Goal: Transaction & Acquisition: Download file/media

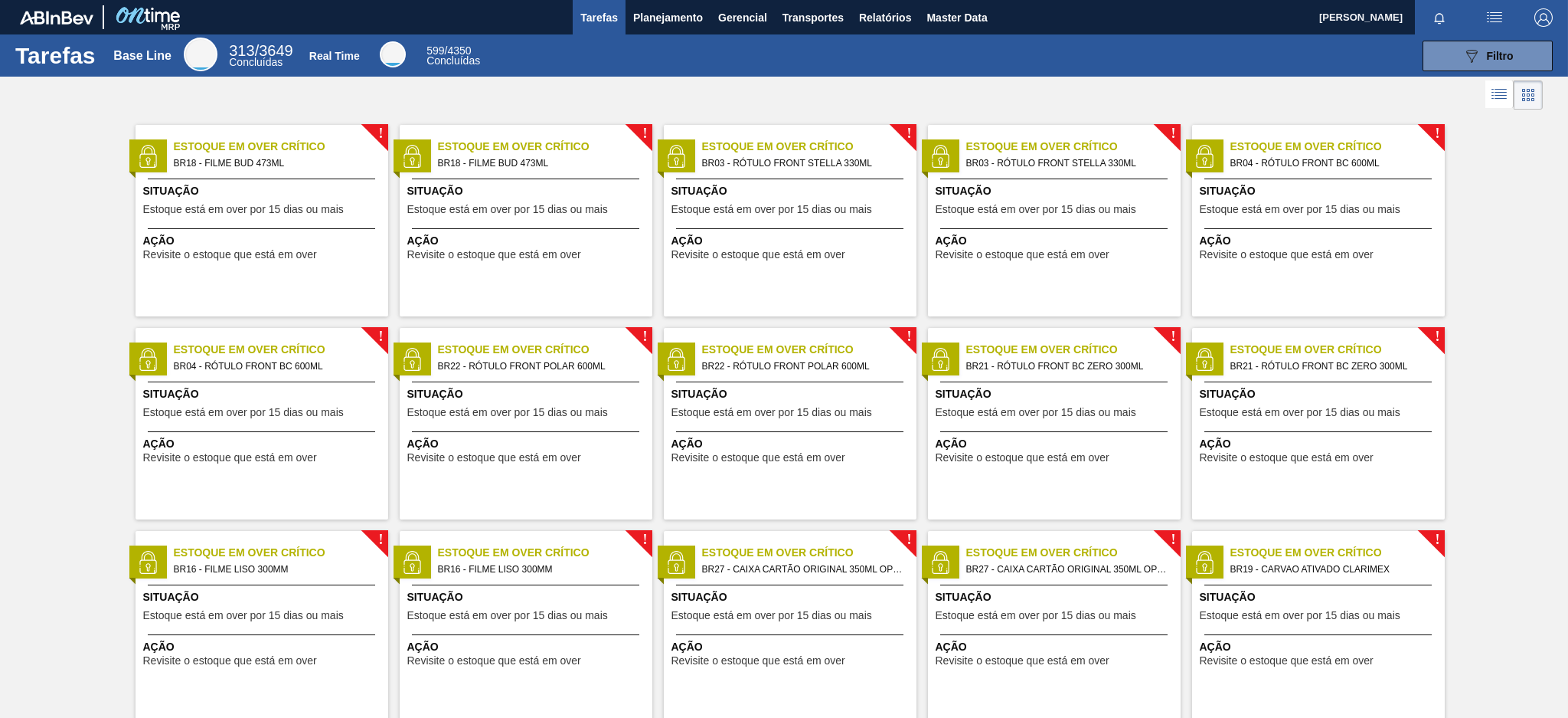
click at [738, 0] on body "Tarefas Planejamento Gerencial Transportes Relatórios Master Data [PERSON_NAME]…" at bounding box center [784, 0] width 1568 height 0
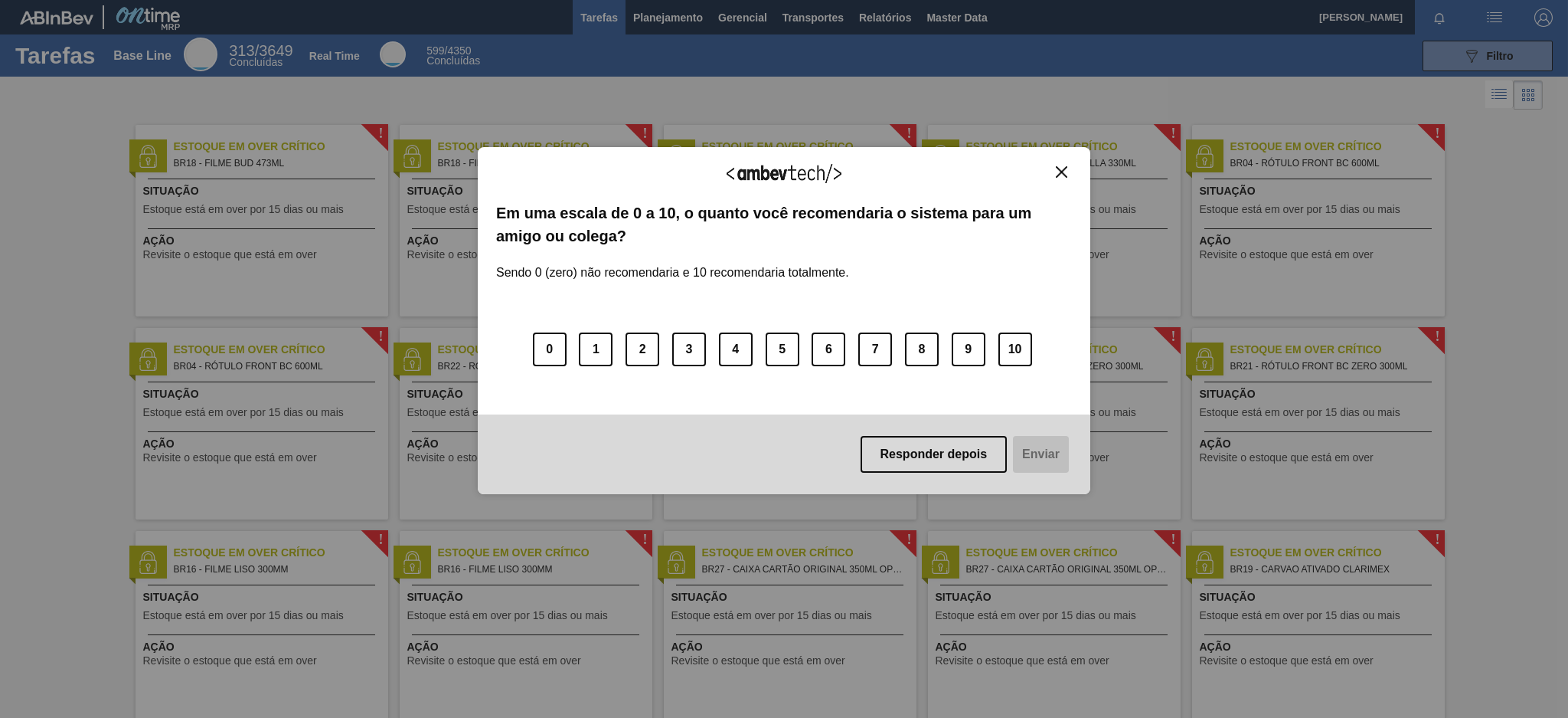
click at [738, 581] on div "Agradecemos seu feedback! Em uma escala de 0 a 10, o quanto você recomendaria o…" at bounding box center [784, 320] width 613 height 675
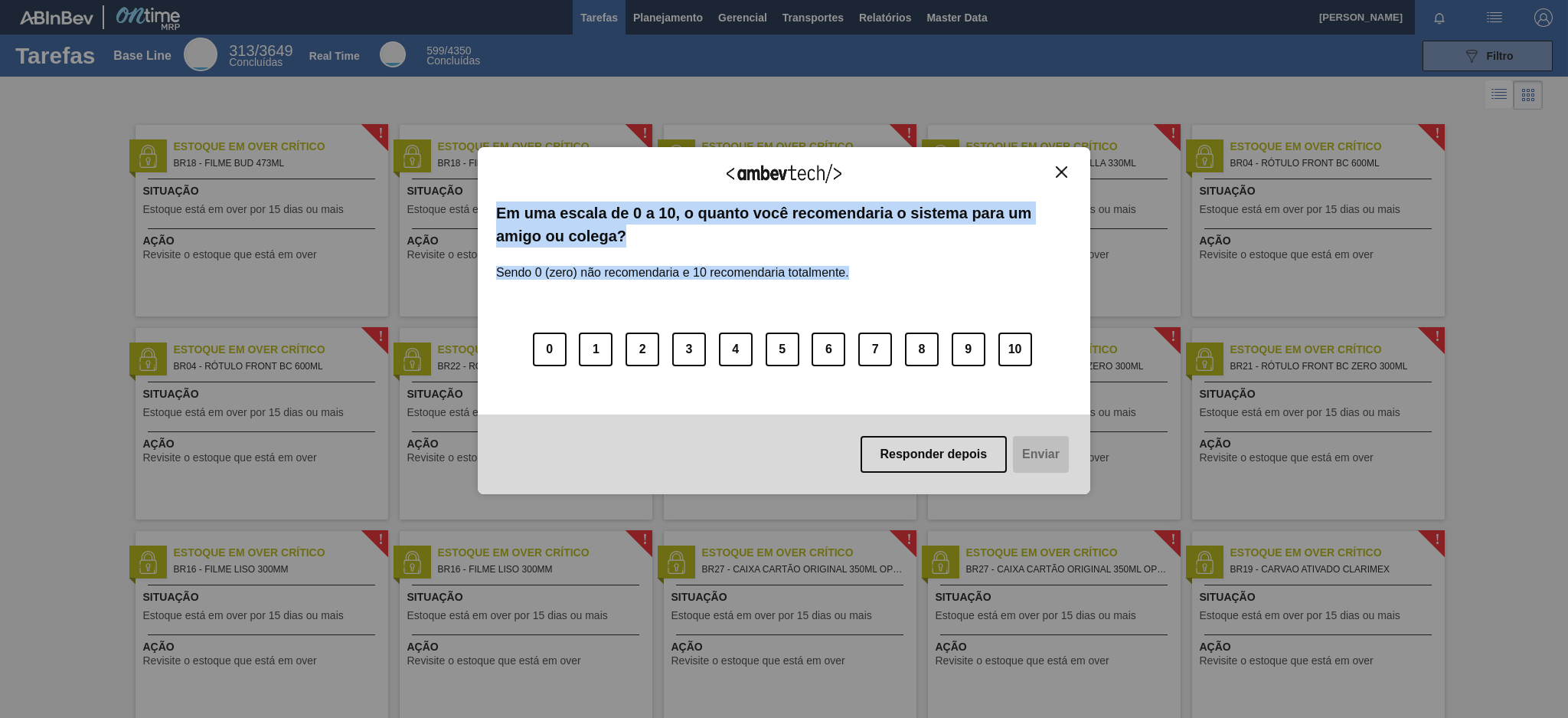
click at [738, 581] on div "Agradecemos seu feedback! Em uma escala de 0 a 10, o quanto você recomendaria o…" at bounding box center [784, 320] width 613 height 675
click at [1056, 170] on img "Close" at bounding box center [1061, 172] width 11 height 11
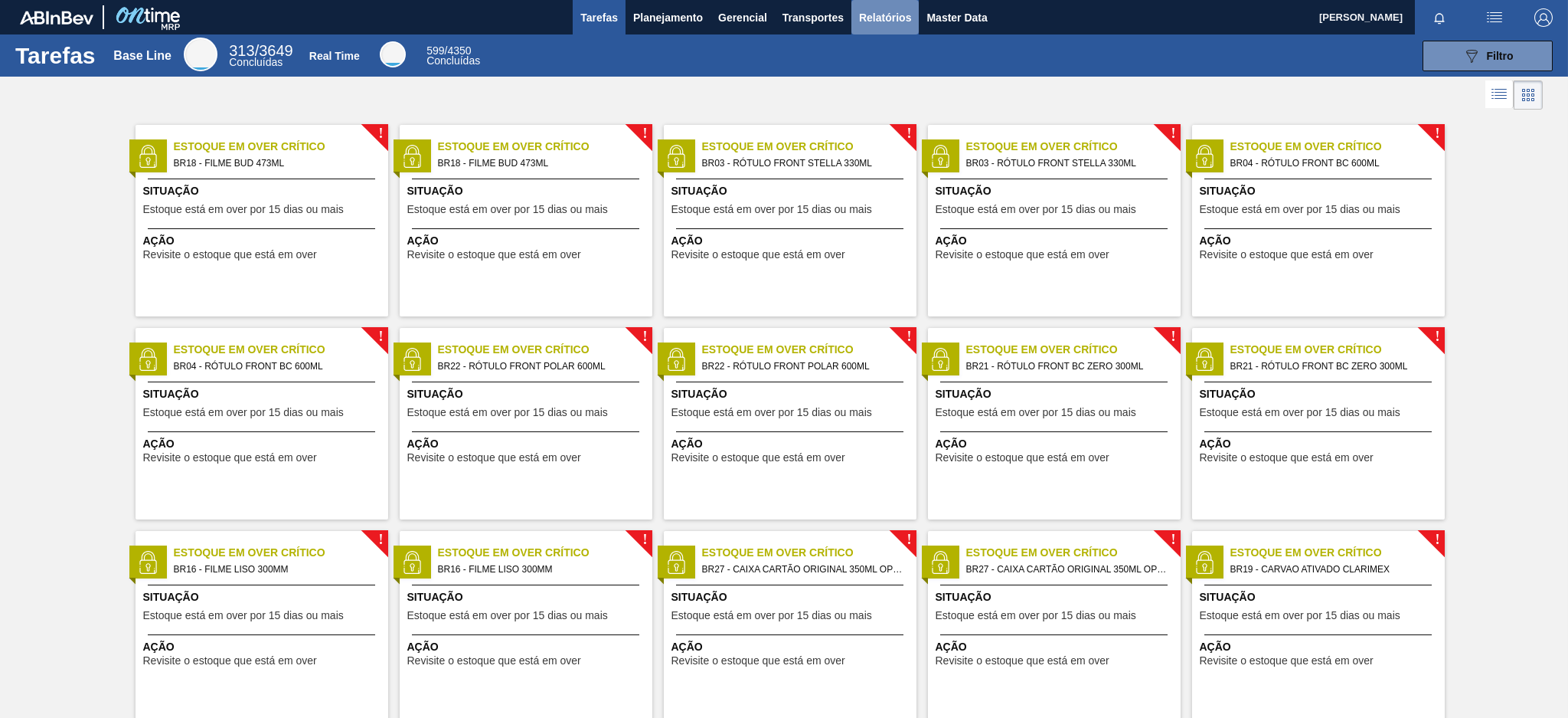
click at [870, 22] on span "Relatórios" at bounding box center [884, 17] width 52 height 18
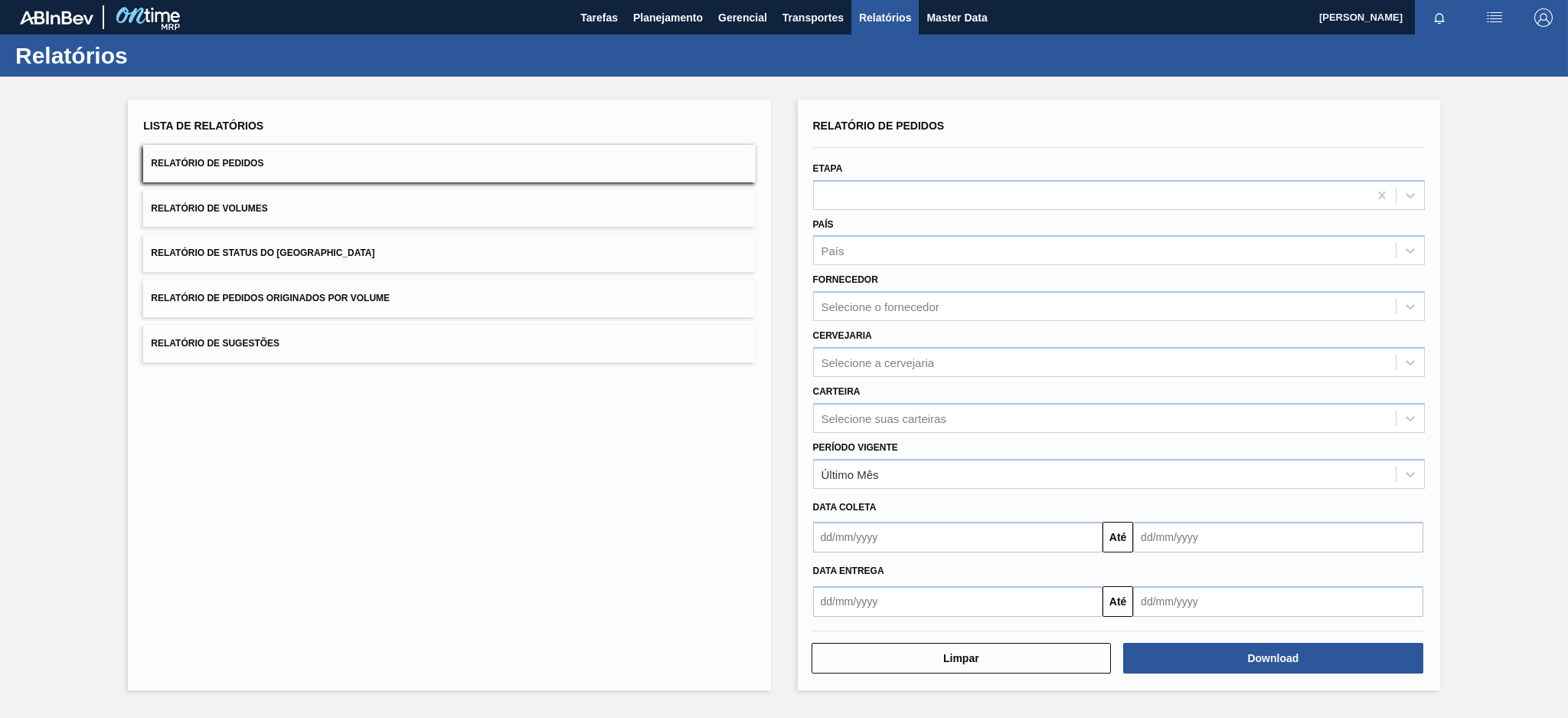
click at [543, 306] on button "Relatório de Pedidos Originados por Volume" at bounding box center [449, 298] width 612 height 38
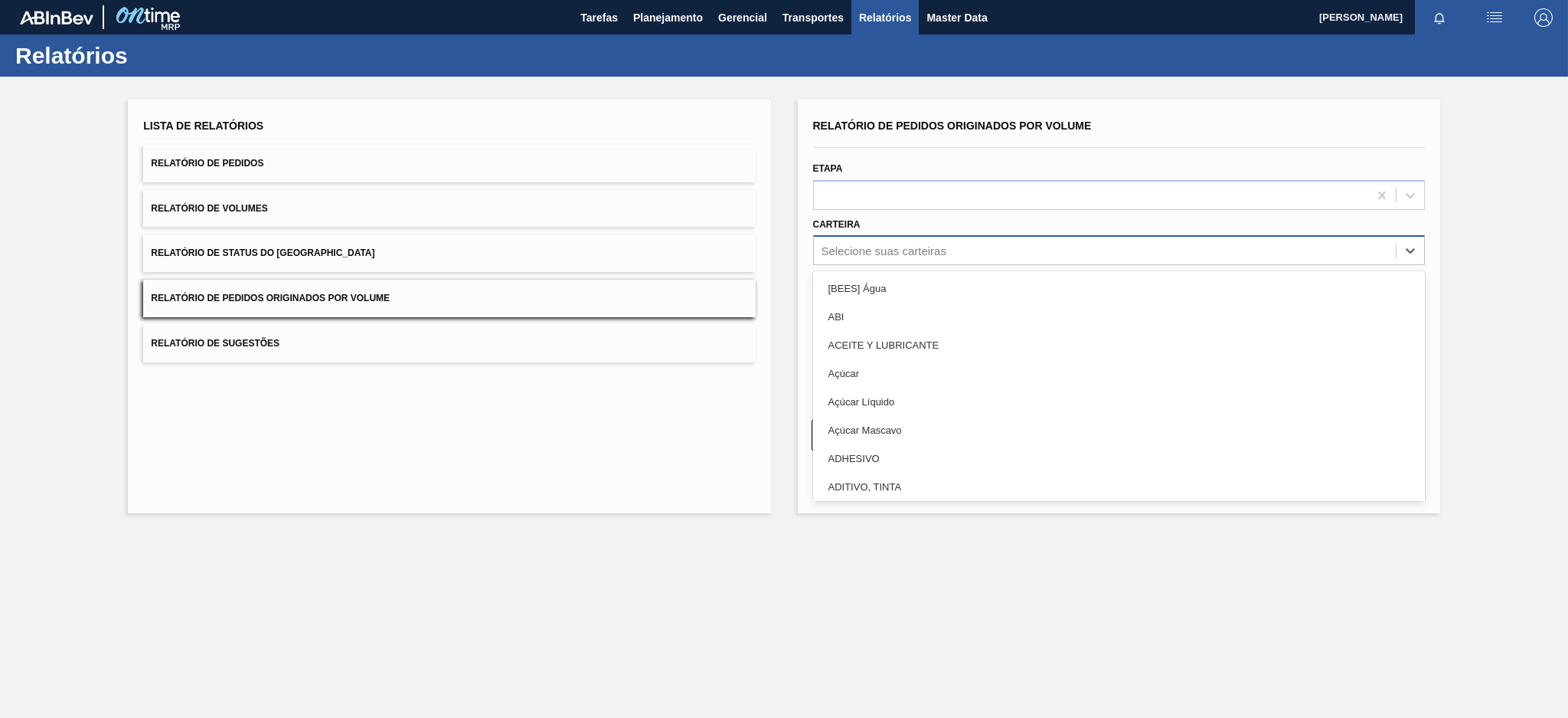
click at [912, 247] on div "Selecione suas carteiras" at bounding box center [884, 250] width 125 height 13
type input "pre"
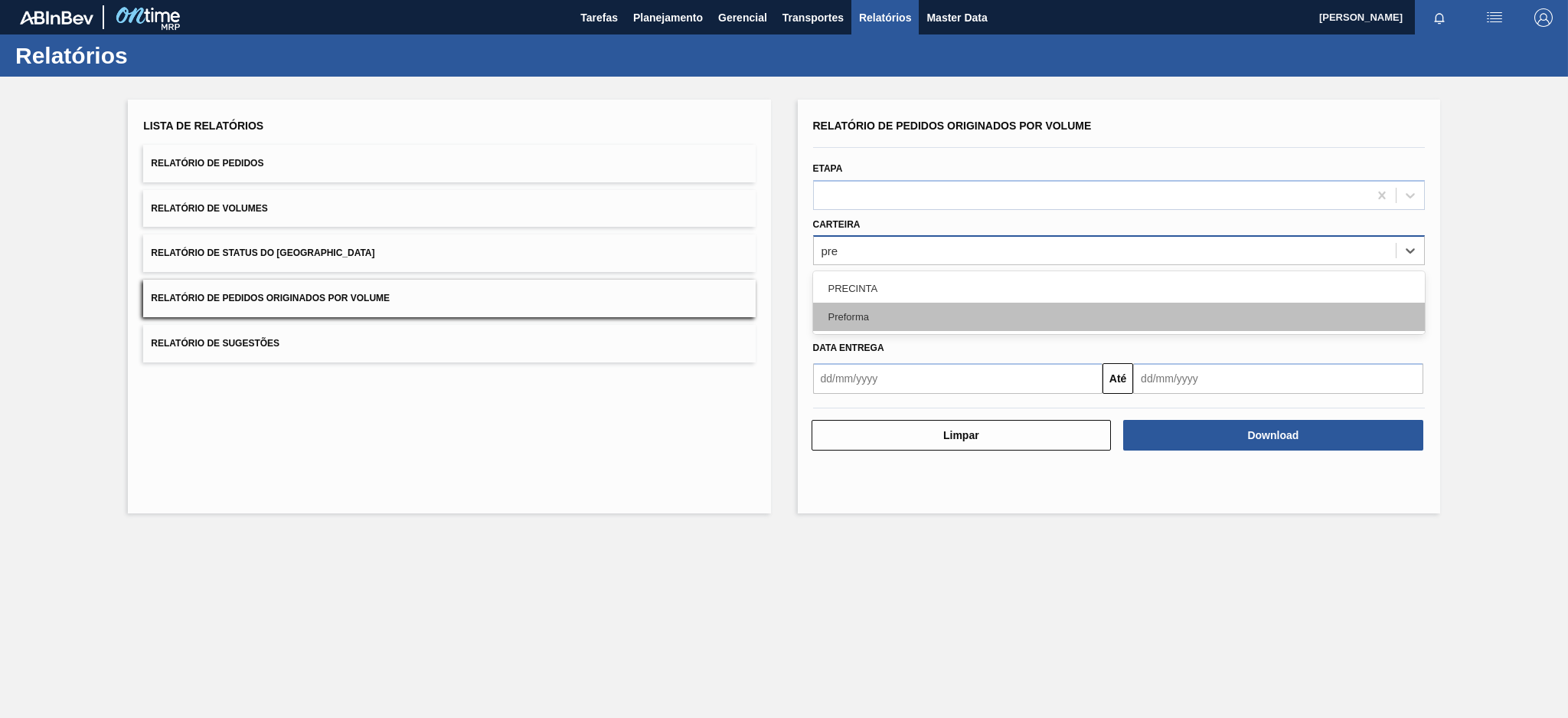
click at [858, 315] on div "Preforma" at bounding box center [1119, 317] width 612 height 29
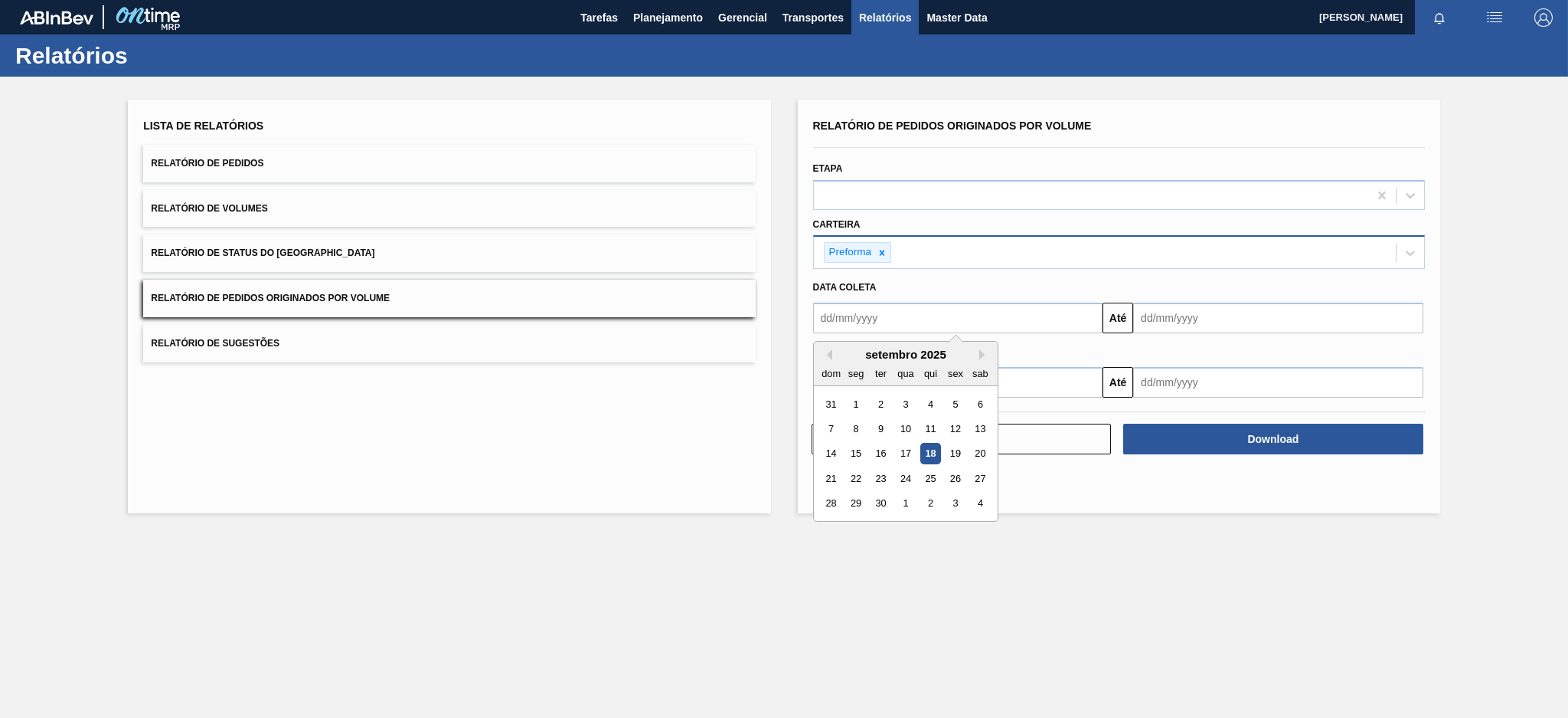
click at [858, 318] on input "text" at bounding box center [958, 318] width 290 height 30
click at [830, 350] on button "Previous Month" at bounding box center [827, 354] width 11 height 11
click at [831, 457] on div "10" at bounding box center [831, 454] width 20 height 20
type input "[DATE]"
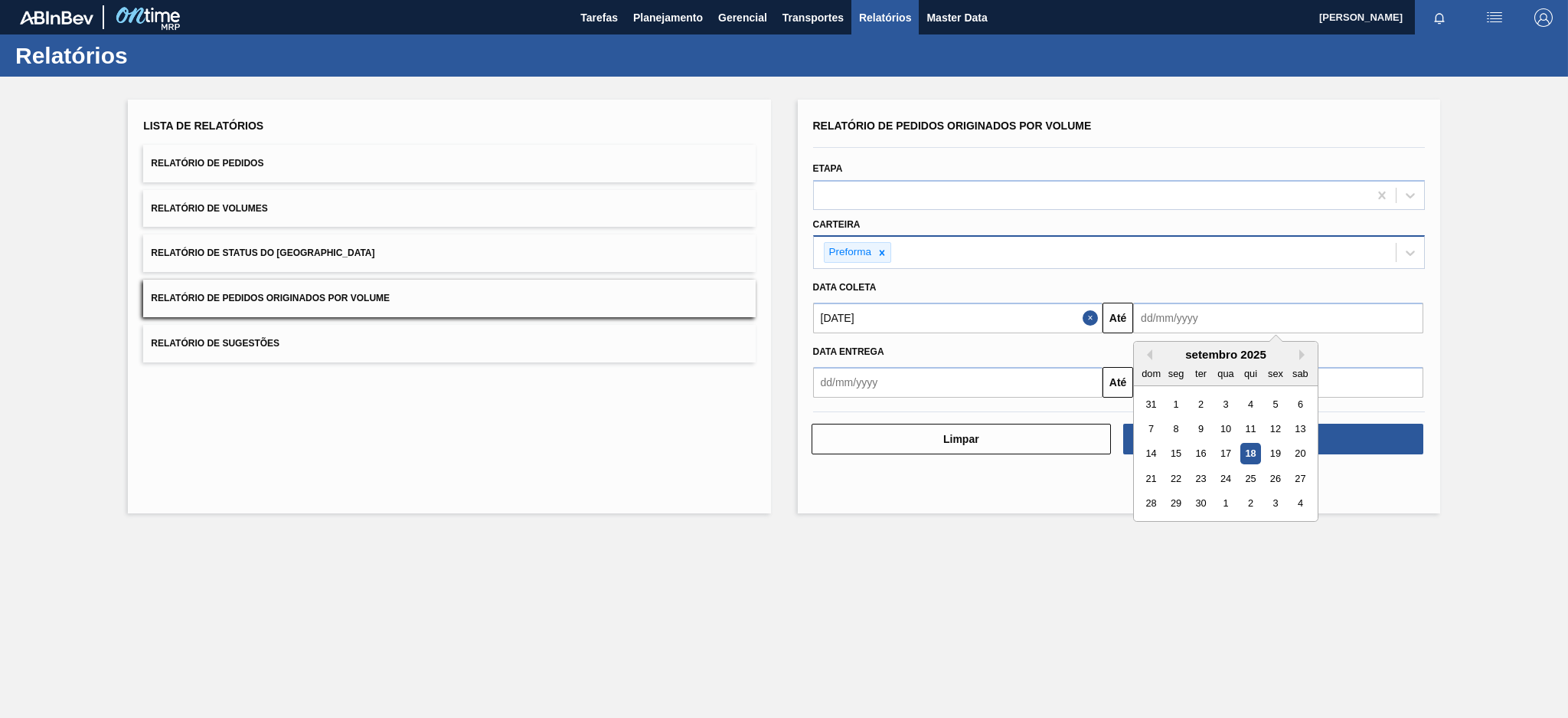
click at [1227, 318] on input "text" at bounding box center [1277, 318] width 290 height 30
click at [1248, 457] on div "18" at bounding box center [1251, 454] width 20 height 20
type input "[DATE]"
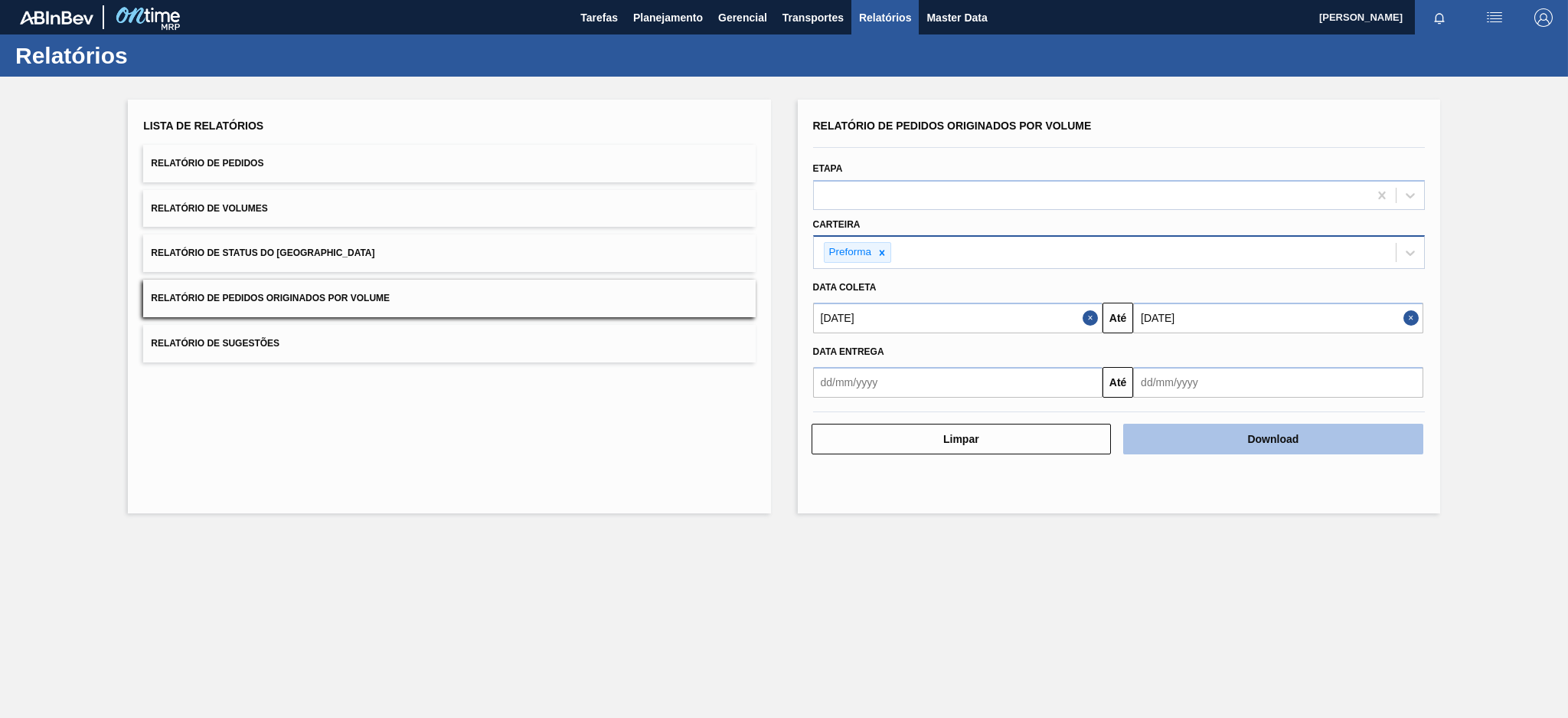
click at [1281, 434] on button "Download" at bounding box center [1273, 438] width 300 height 30
click at [1236, 433] on button "Download" at bounding box center [1273, 438] width 300 height 30
